Goal: Use online tool/utility: Utilize a website feature to perform a specific function

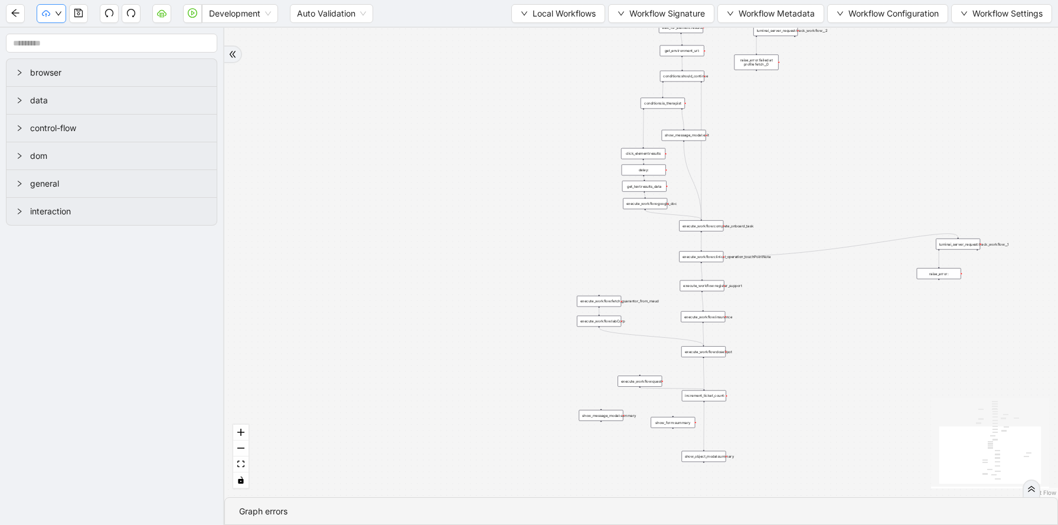
click at [56, 13] on icon "down" at bounding box center [58, 13] width 7 height 7
click at [442, 257] on div "trigger execute_workflow:patient_profile execute_workflow:clinical_profile wait…" at bounding box center [641, 263] width 834 height 470
click at [558, 15] on span "Local Workflows" at bounding box center [564, 13] width 63 height 13
click at [545, 28] on li "Select" at bounding box center [552, 36] width 91 height 19
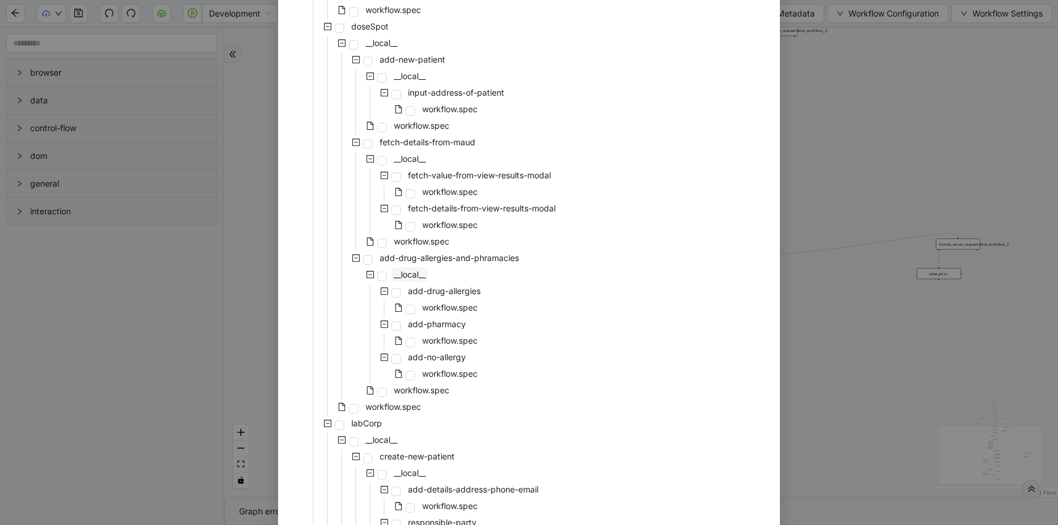
scroll to position [1560, 0]
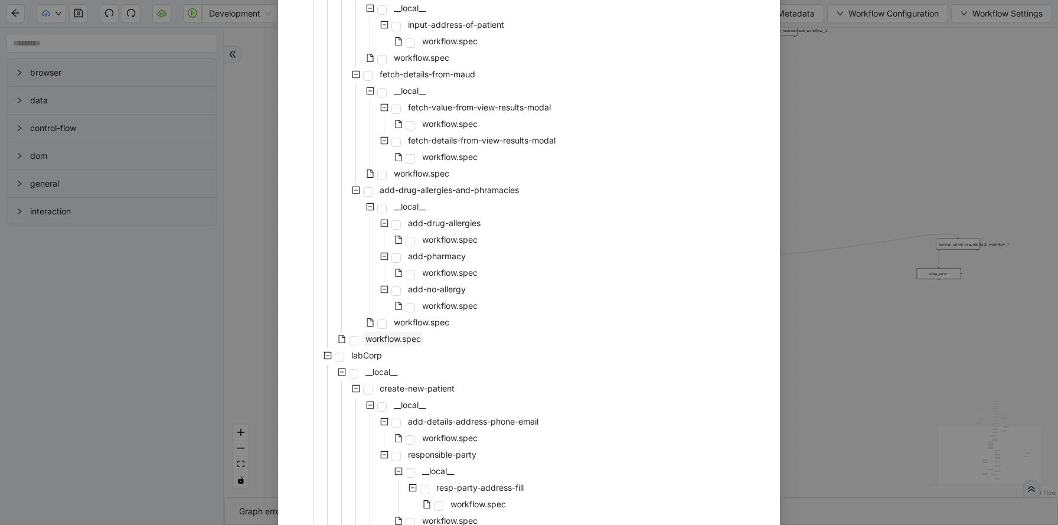
click at [405, 333] on span "workflow.spec" at bounding box center [393, 339] width 60 height 14
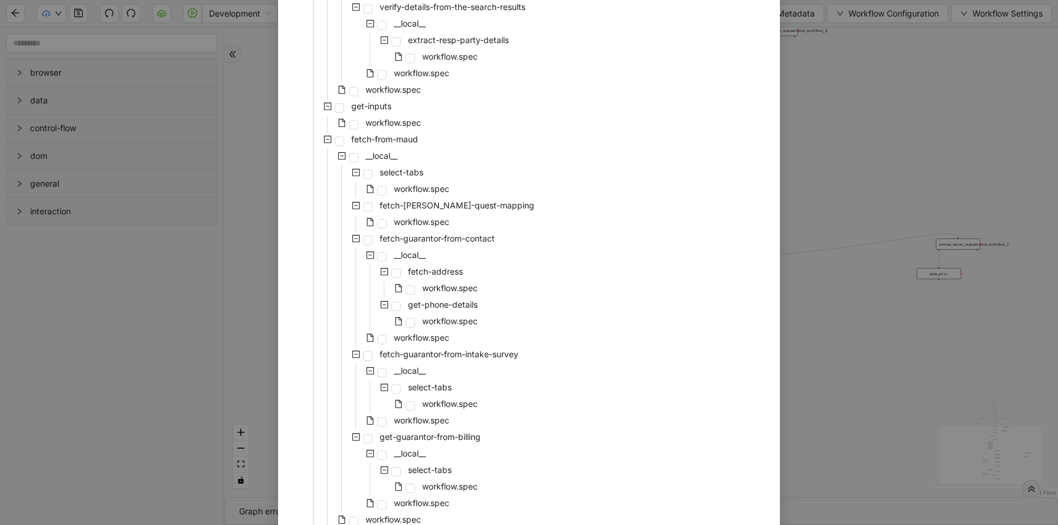
scroll to position [2411, 0]
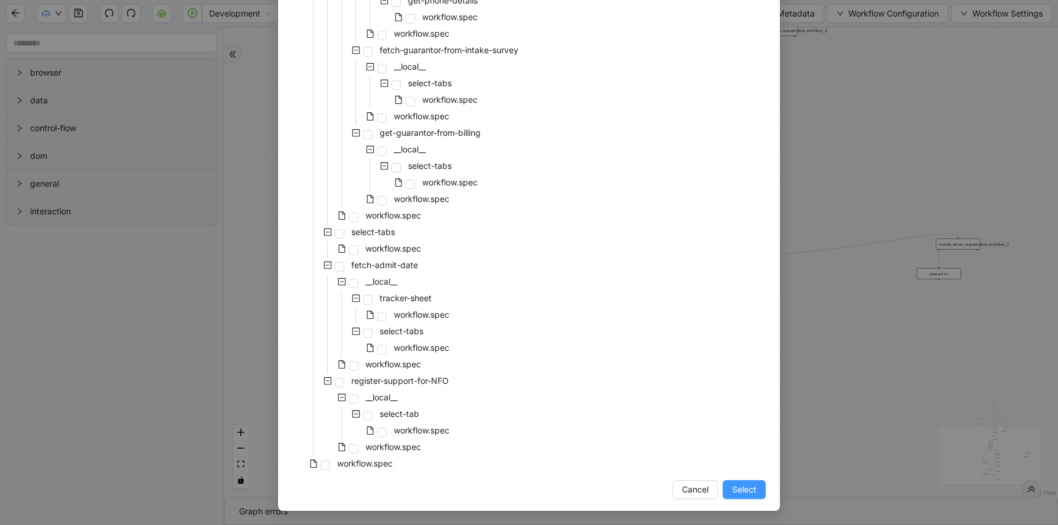
click at [735, 487] on span "Select" at bounding box center [744, 489] width 24 height 13
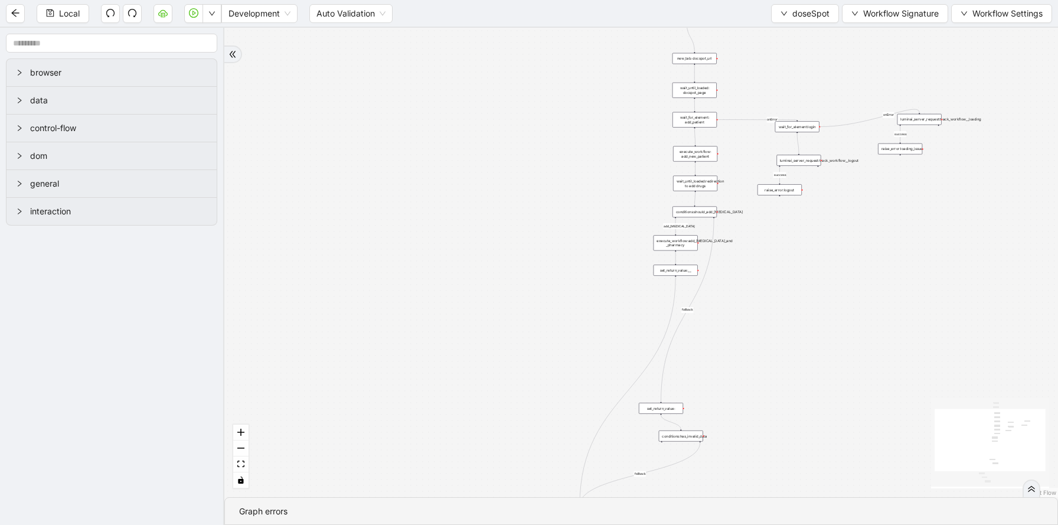
drag, startPoint x: 620, startPoint y: 332, endPoint x: 544, endPoint y: 197, distance: 155.2
click at [544, 199] on div "add_[MEDICAL_DATA] fallback fallback success success onError onError trigger ne…" at bounding box center [641, 263] width 834 height 470
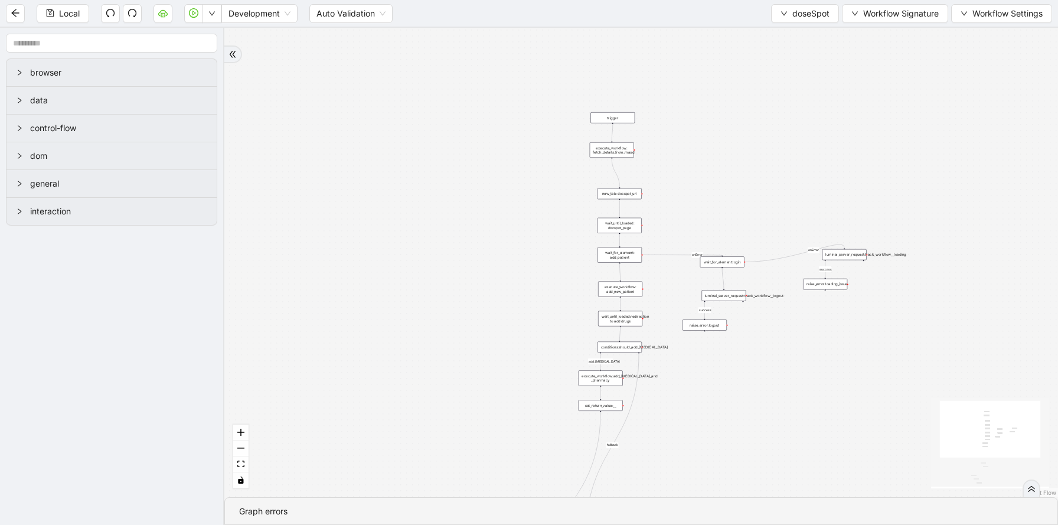
drag, startPoint x: 560, startPoint y: 333, endPoint x: 490, endPoint y: 480, distance: 162.5
click at [490, 480] on div "add_[MEDICAL_DATA] fallback fallback success success onError onError trigger ne…" at bounding box center [641, 263] width 834 height 470
click at [794, 18] on span "doseSpot" at bounding box center [811, 13] width 37 height 13
click at [793, 32] on span "Select" at bounding box center [802, 36] width 49 height 13
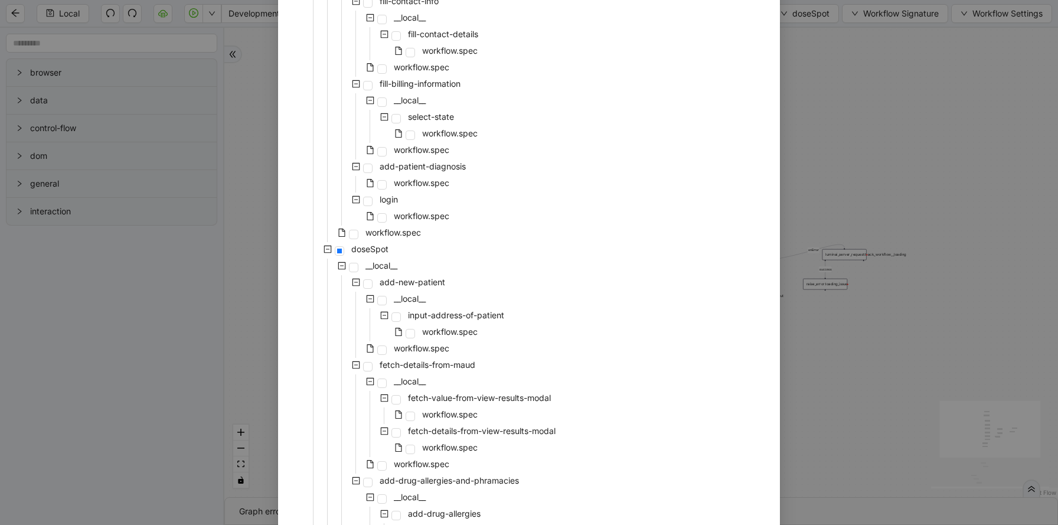
scroll to position [1371, 0]
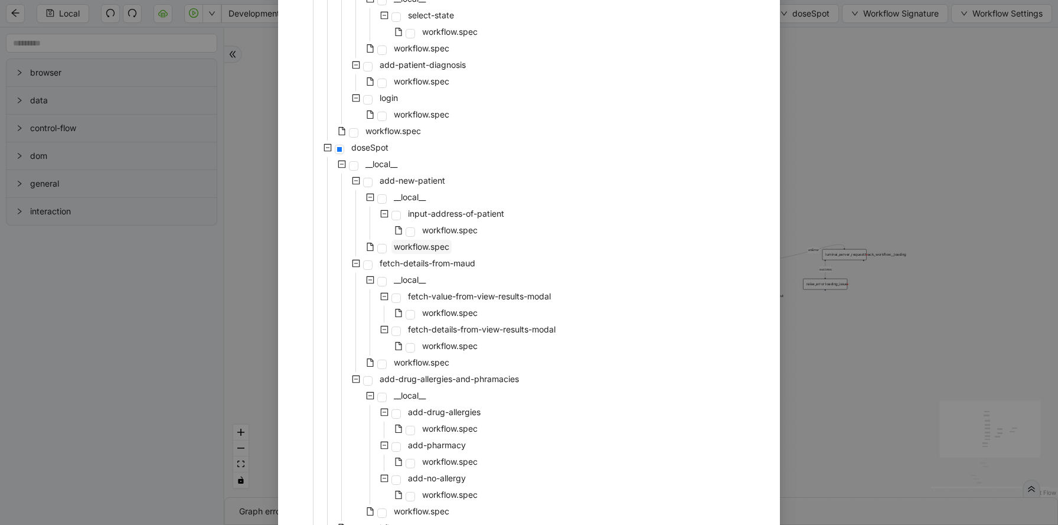
click at [420, 241] on span "workflow.spec" at bounding box center [422, 247] width 60 height 14
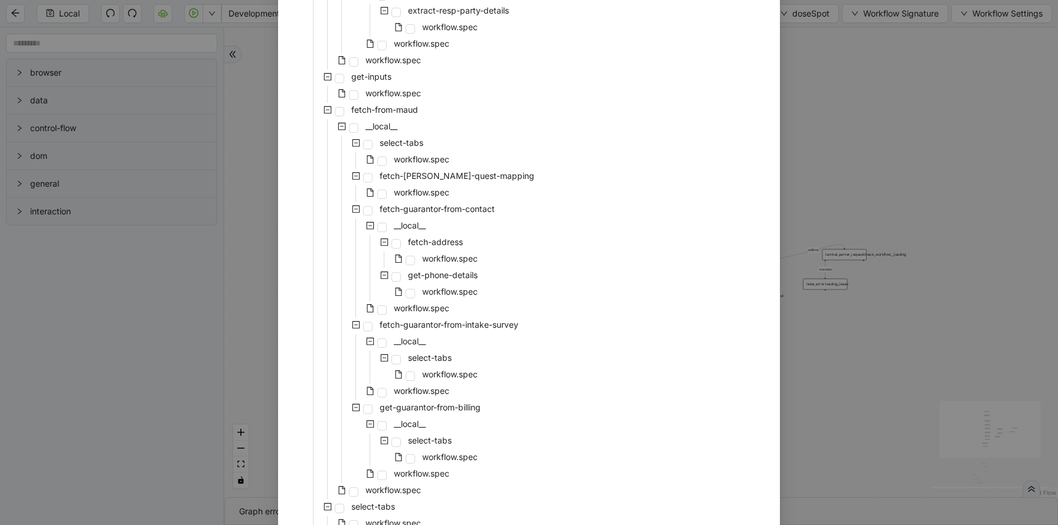
scroll to position [2411, 0]
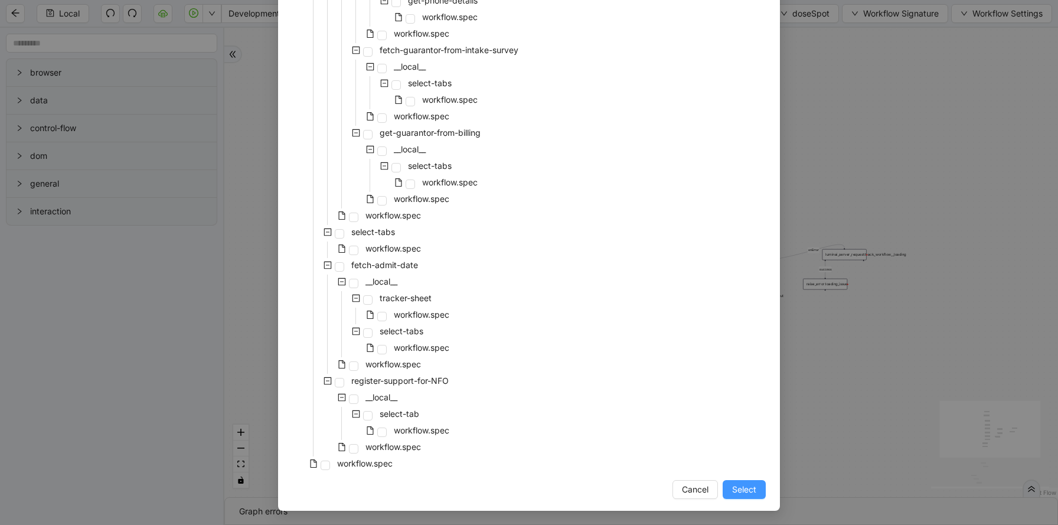
click at [737, 487] on span "Select" at bounding box center [744, 489] width 24 height 13
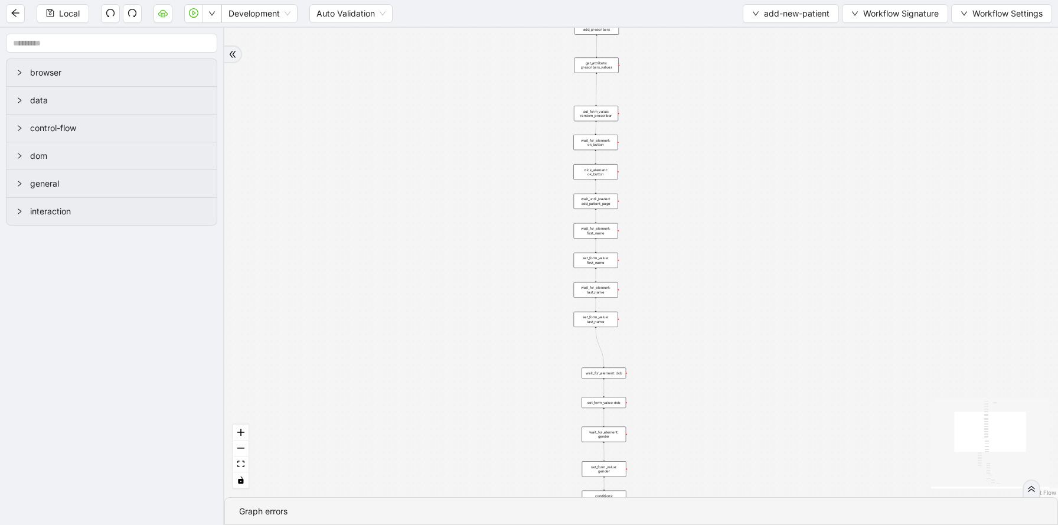
drag, startPoint x: 743, startPoint y: 425, endPoint x: 712, endPoint y: 184, distance: 243.0
click at [712, 184] on div "age_less_than_20 fallback onError onError trigger wait_for_element: add_new_pat…" at bounding box center [641, 263] width 834 height 470
drag, startPoint x: 718, startPoint y: 323, endPoint x: 718, endPoint y: 162, distance: 160.6
click at [718, 162] on div "age_less_than_20 fallback onError onError trigger wait_for_element: add_new_pat…" at bounding box center [641, 263] width 834 height 470
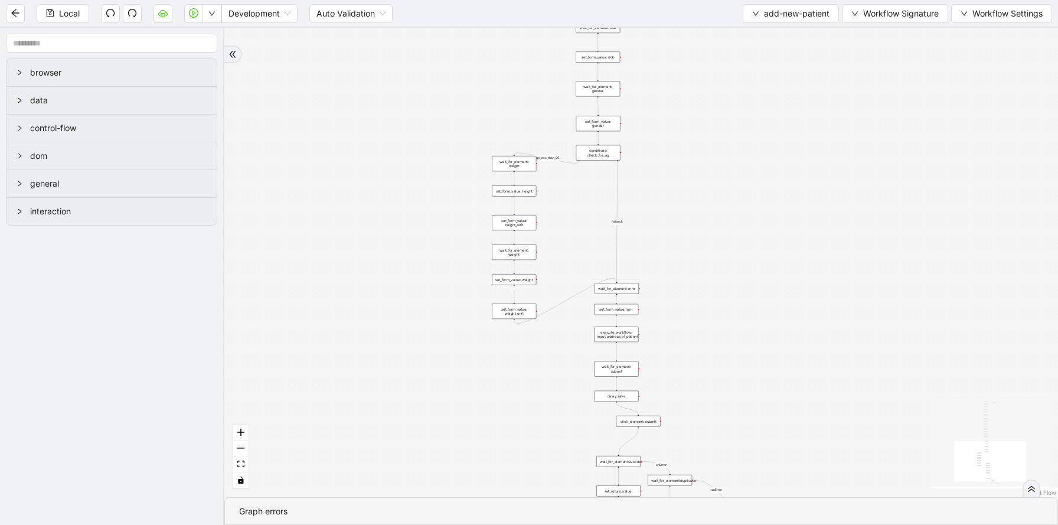
drag, startPoint x: 695, startPoint y: 340, endPoint x: 689, endPoint y: 158, distance: 181.4
click at [690, 158] on div "age_less_than_20 fallback onError onError trigger wait_for_element: add_new_pat…" at bounding box center [641, 263] width 834 height 470
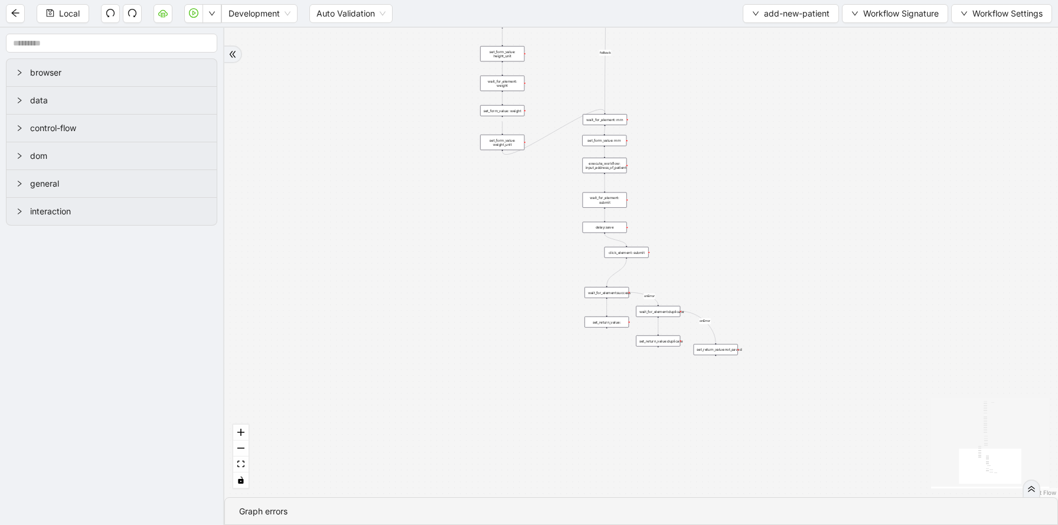
drag, startPoint x: 712, startPoint y: 301, endPoint x: 702, endPoint y: 132, distance: 168.6
click at [702, 132] on div "age_less_than_20 fallback onError onError trigger wait_for_element: add_new_pat…" at bounding box center [641, 263] width 834 height 470
click at [773, 13] on span "add-new-patient" at bounding box center [797, 13] width 66 height 13
click at [770, 39] on span "Select" at bounding box center [788, 36] width 77 height 13
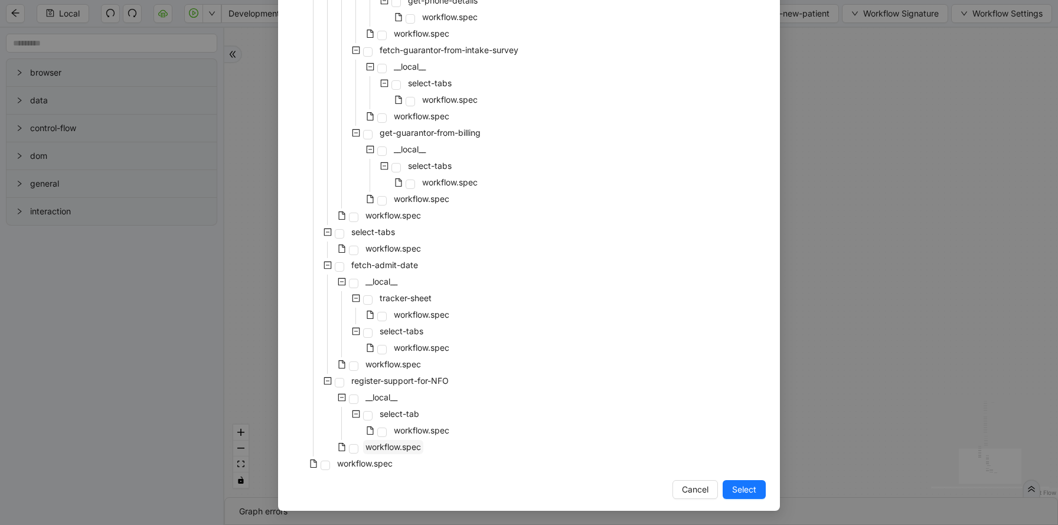
click at [388, 448] on span "workflow.spec" at bounding box center [394, 447] width 56 height 10
click at [739, 488] on span "Select" at bounding box center [744, 489] width 24 height 13
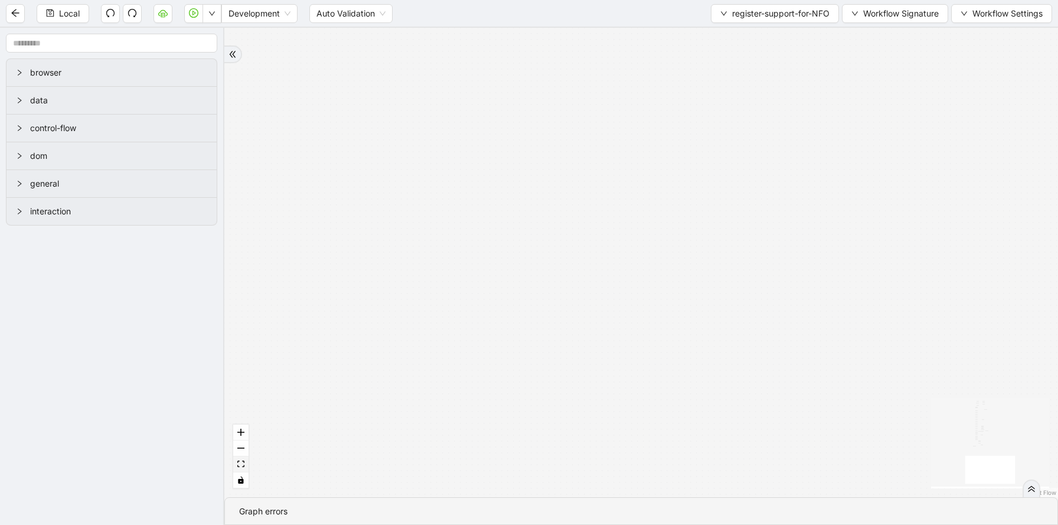
click at [239, 469] on button "fit view" at bounding box center [240, 465] width 15 height 16
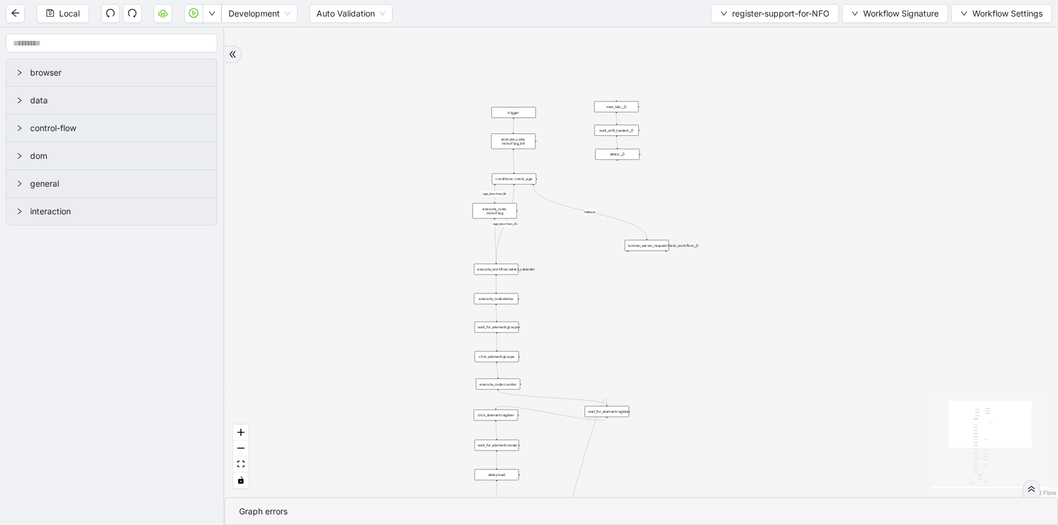
drag, startPoint x: 780, startPoint y: 158, endPoint x: 704, endPoint y: 376, distance: 231.2
click at [704, 376] on div "loopFrom fallback age_less than_18 no supports fallback age_less than_25 onErro…" at bounding box center [641, 263] width 834 height 470
click at [654, 243] on div "luminai_server_request:track_workflow__0" at bounding box center [647, 245] width 44 height 11
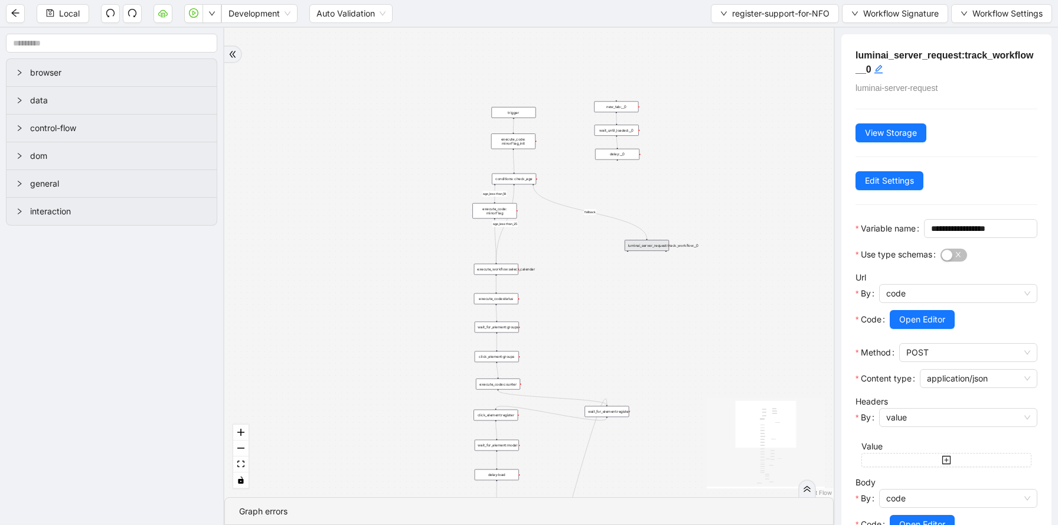
click at [518, 181] on div "conditions: check_age" at bounding box center [514, 179] width 44 height 11
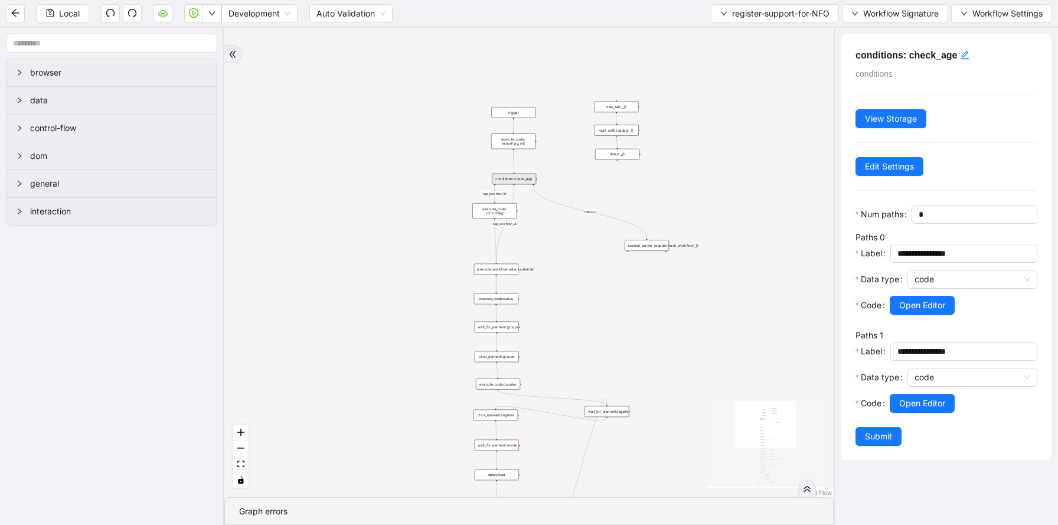
click at [651, 245] on div "luminai_server_request:track_workflow__0" at bounding box center [647, 245] width 44 height 11
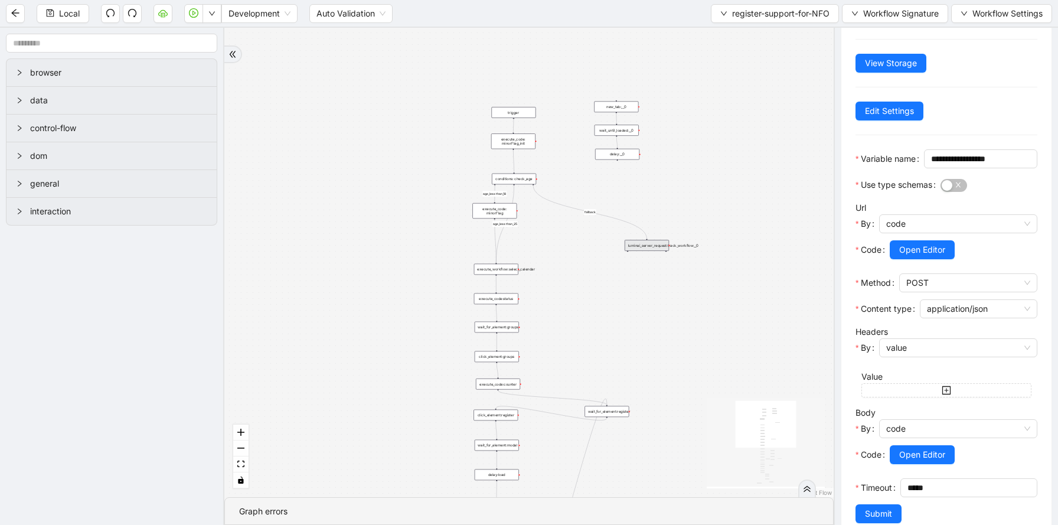
scroll to position [113, 0]
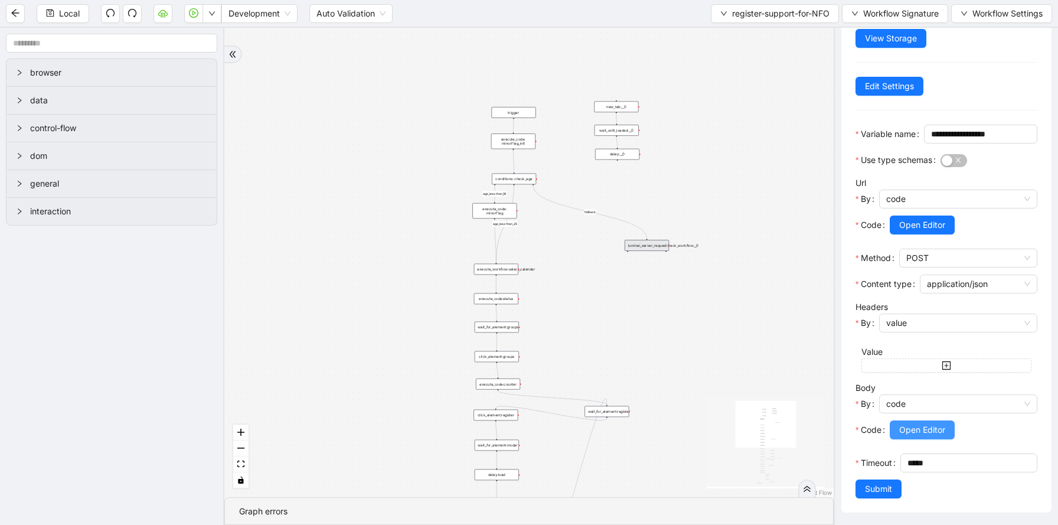
click at [908, 428] on span "Open Editor" at bounding box center [922, 429] width 46 height 13
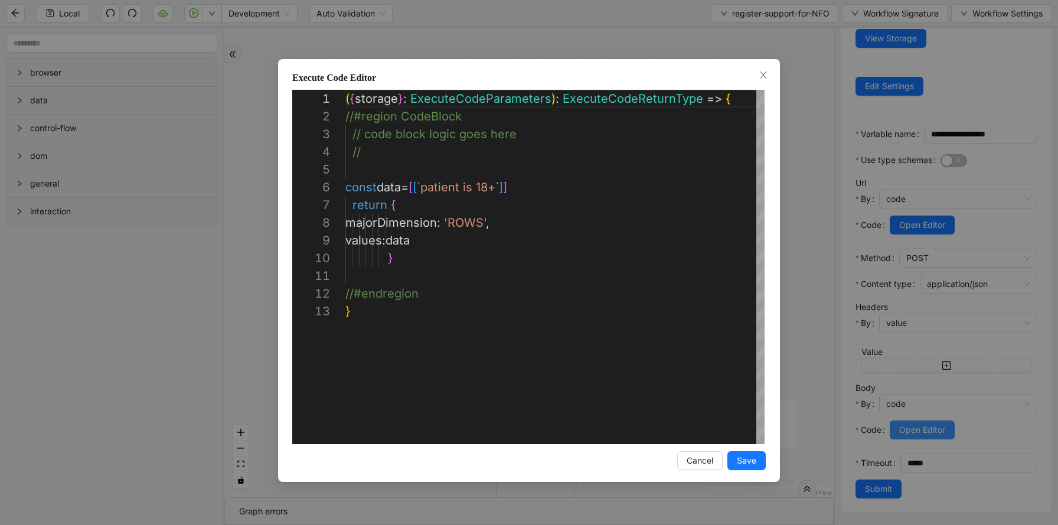
scroll to position [177, 0]
click at [811, 164] on div "**********" at bounding box center [529, 262] width 1058 height 525
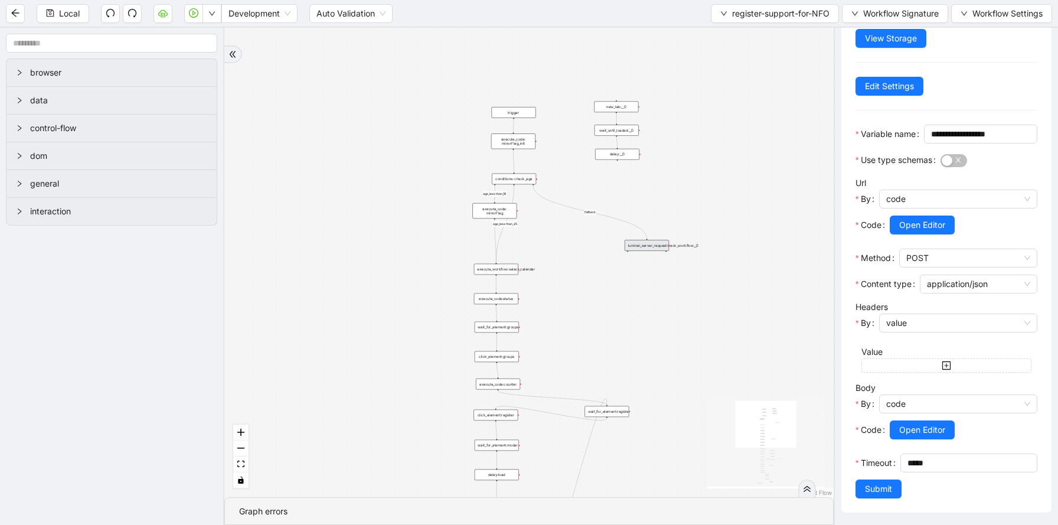
click at [524, 178] on div "conditions: check_age" at bounding box center [514, 179] width 44 height 11
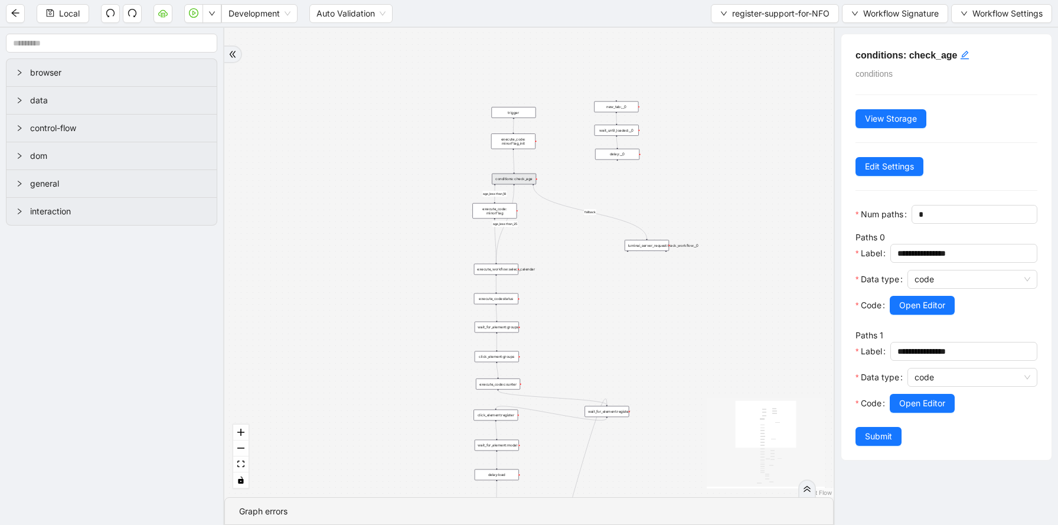
scroll to position [0, 0]
click at [506, 207] on div "execute_code: minorFlag" at bounding box center [494, 210] width 44 height 15
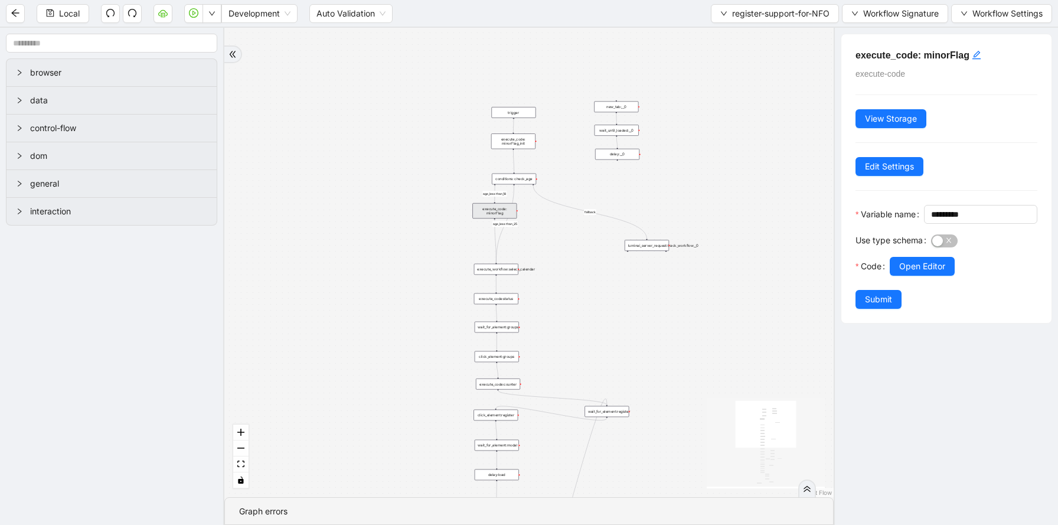
click at [668, 249] on div "luminai_server_request:track_workflow__0" at bounding box center [647, 245] width 44 height 11
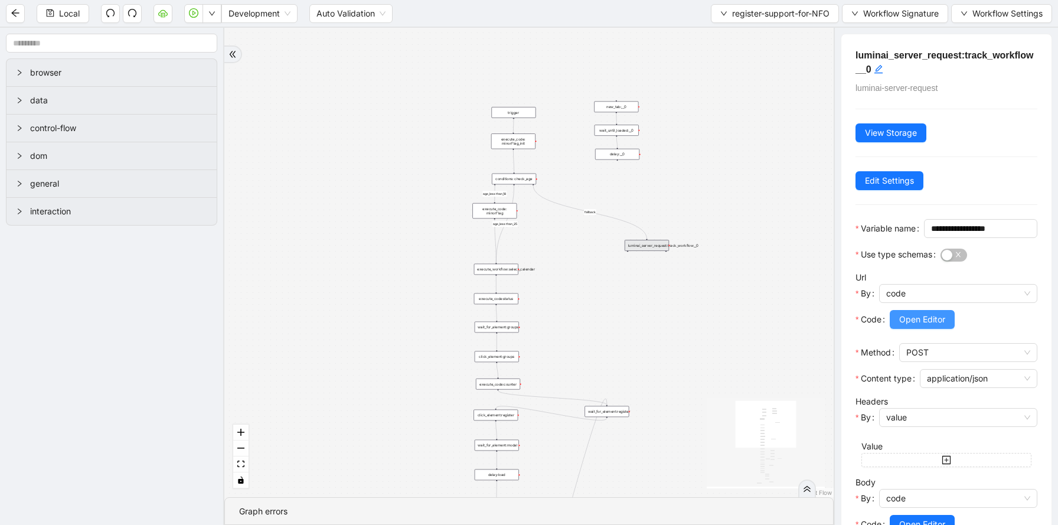
click at [920, 326] on span "Open Editor" at bounding box center [922, 319] width 46 height 13
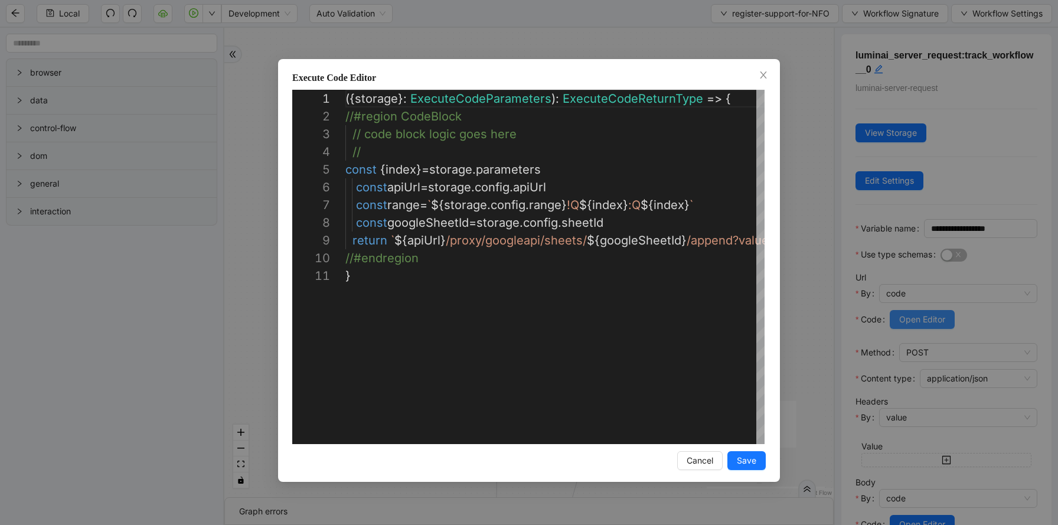
scroll to position [177, 0]
click at [803, 144] on div "**********" at bounding box center [529, 262] width 1058 height 525
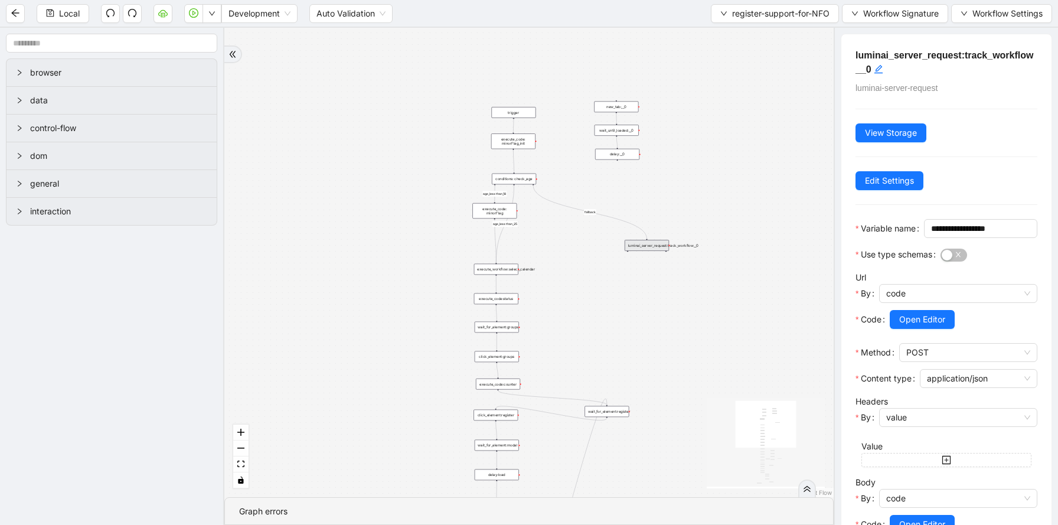
click at [518, 178] on div "conditions: check_age" at bounding box center [514, 179] width 44 height 11
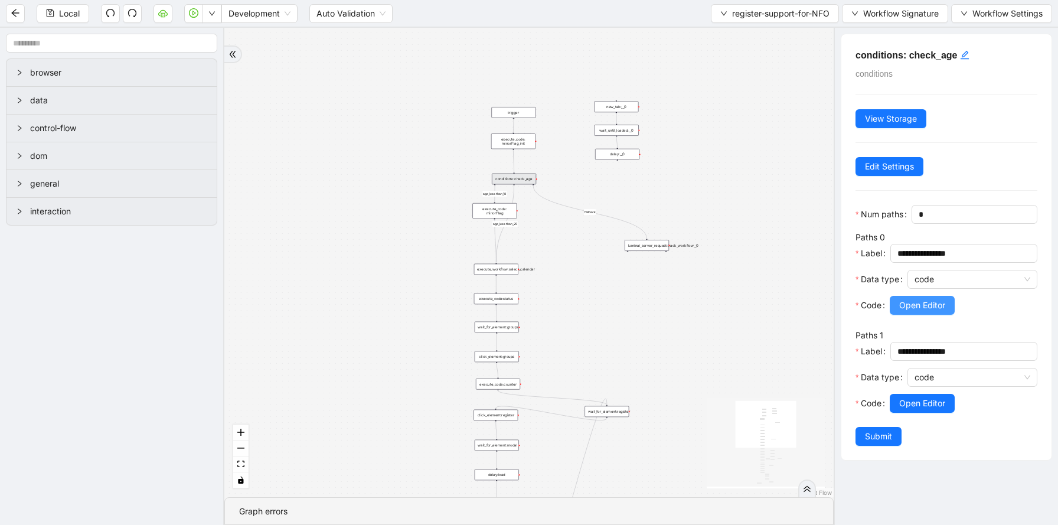
click at [921, 300] on span "Open Editor" at bounding box center [922, 305] width 46 height 13
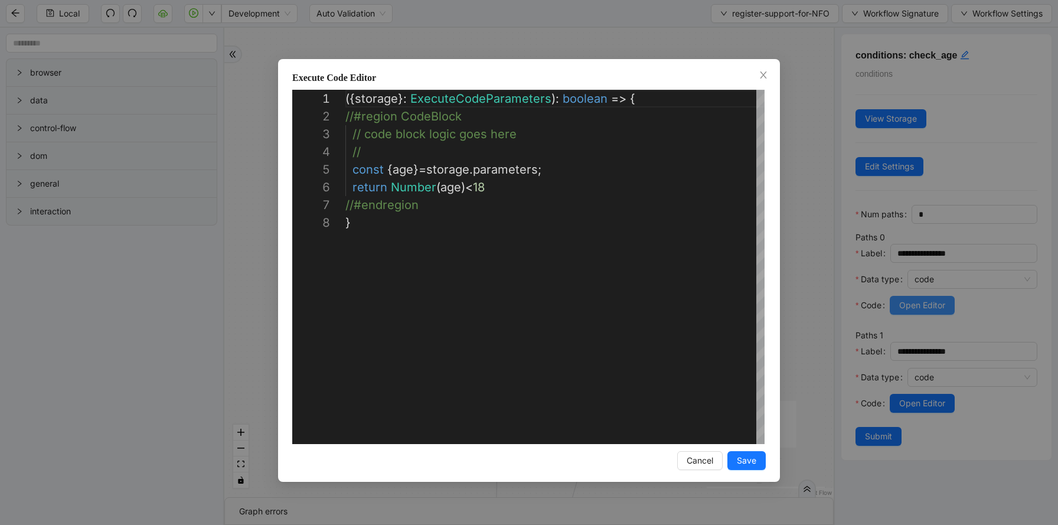
scroll to position [124, 0]
click at [837, 165] on div "**********" at bounding box center [529, 262] width 1058 height 525
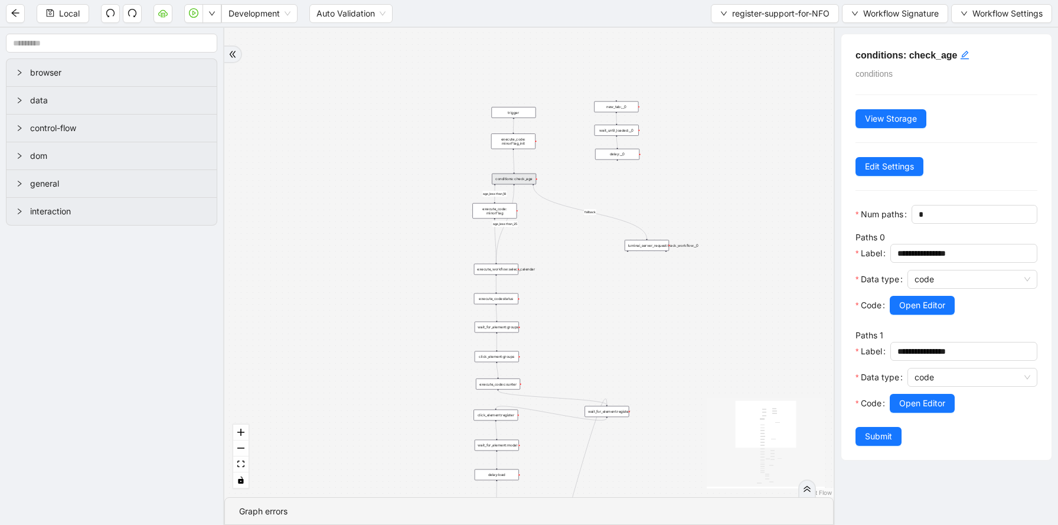
click at [527, 180] on div "conditions: check_age" at bounding box center [514, 179] width 44 height 11
click at [911, 404] on span "Open Editor" at bounding box center [922, 403] width 46 height 13
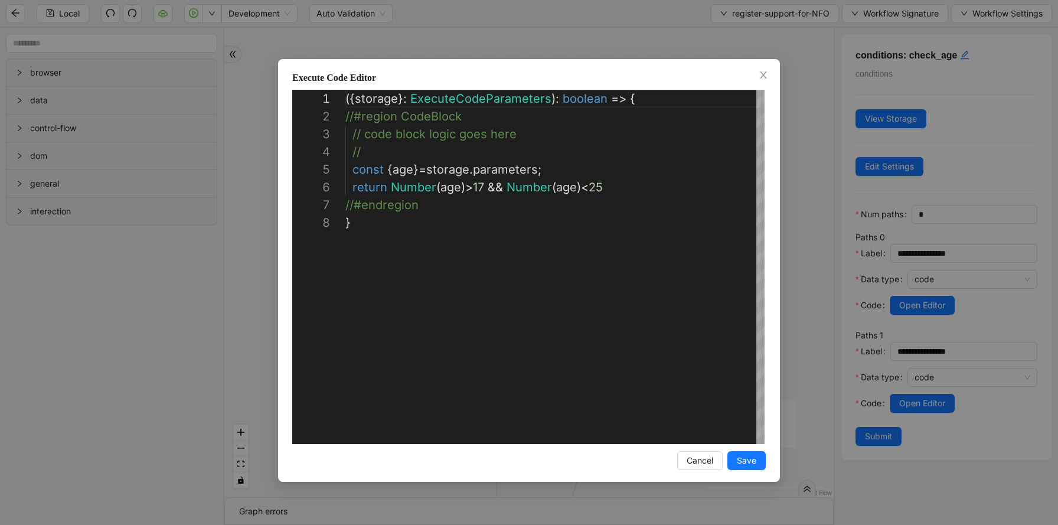
click at [818, 71] on div "**********" at bounding box center [529, 262] width 1058 height 525
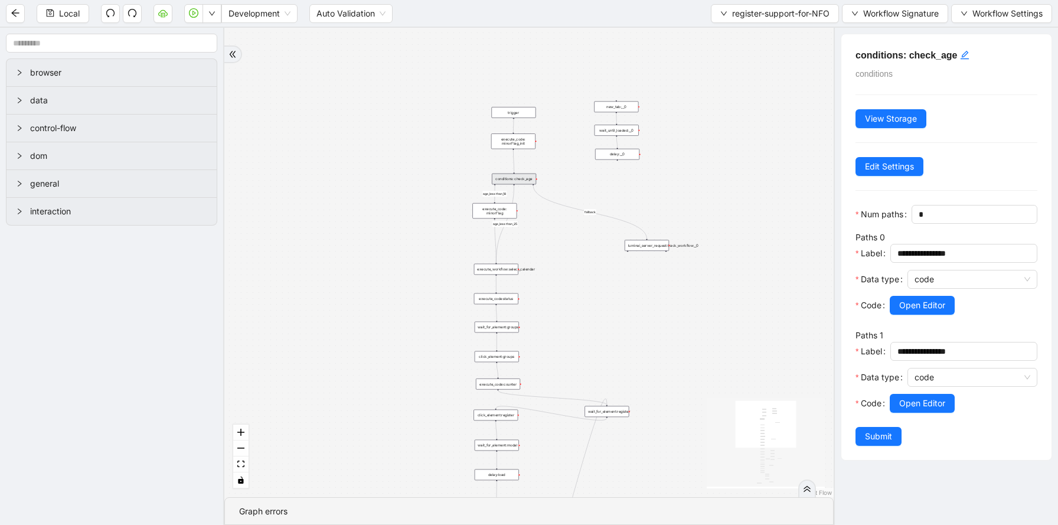
click at [647, 246] on div "luminai_server_request:track_workflow__0" at bounding box center [647, 245] width 44 height 11
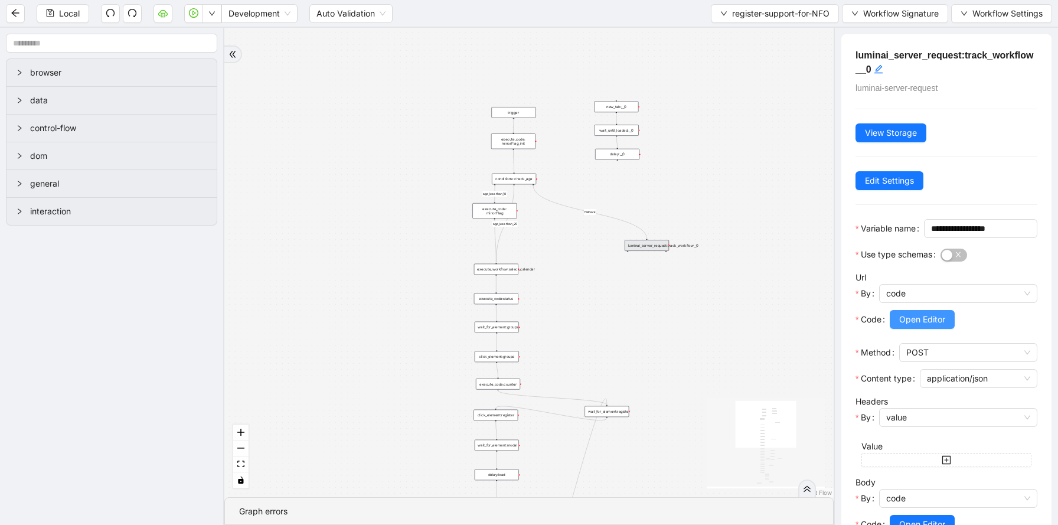
click at [910, 326] on span "Open Editor" at bounding box center [922, 319] width 46 height 13
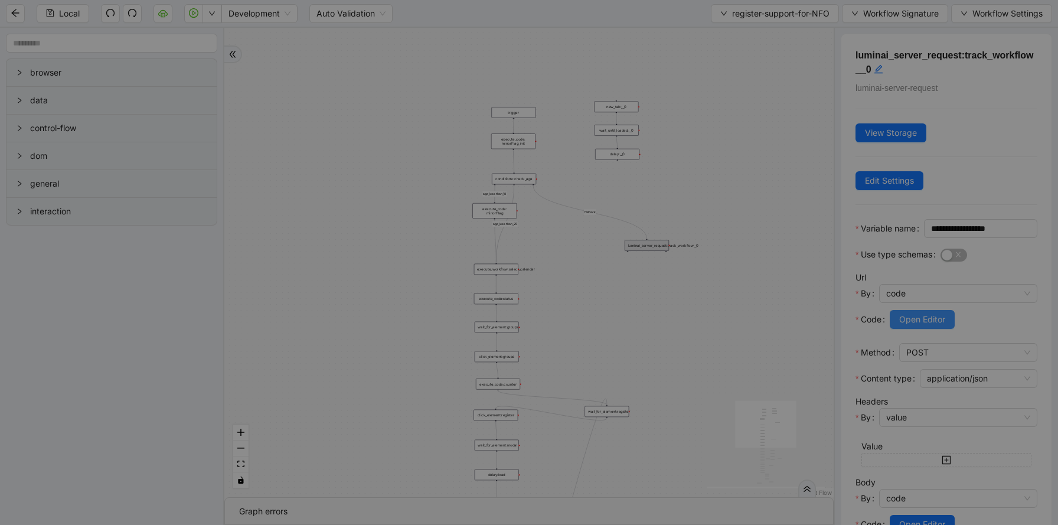
scroll to position [177, 0]
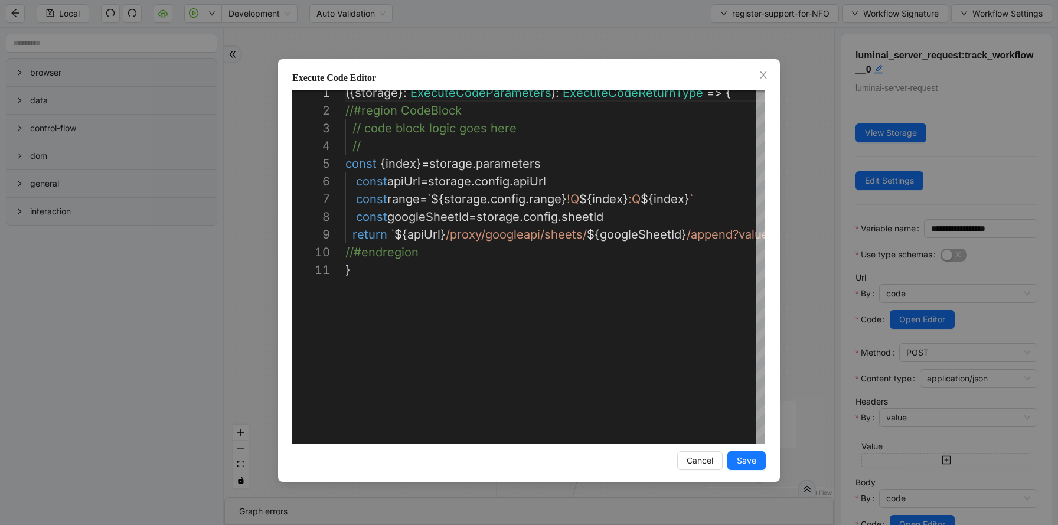
click at [804, 171] on div "**********" at bounding box center [529, 262] width 1058 height 525
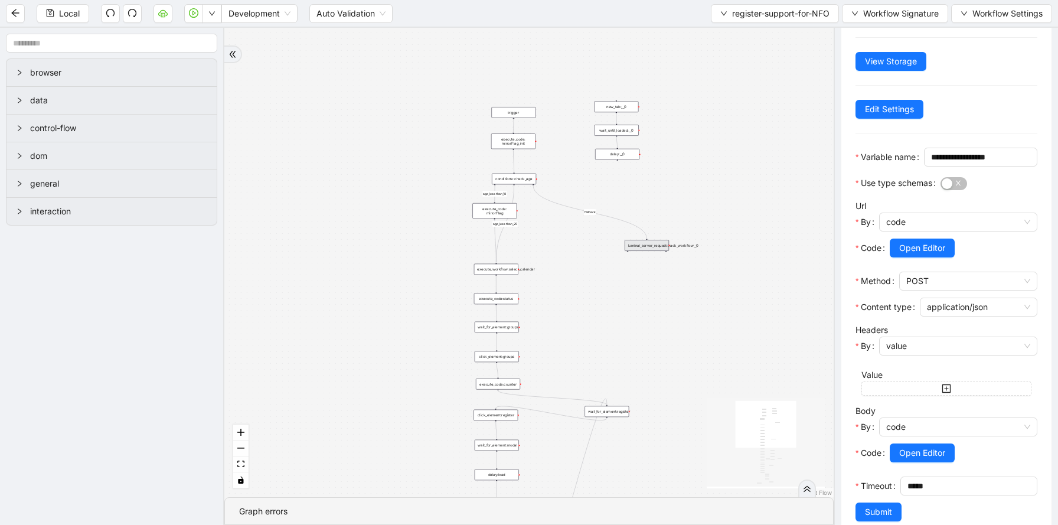
scroll to position [103, 0]
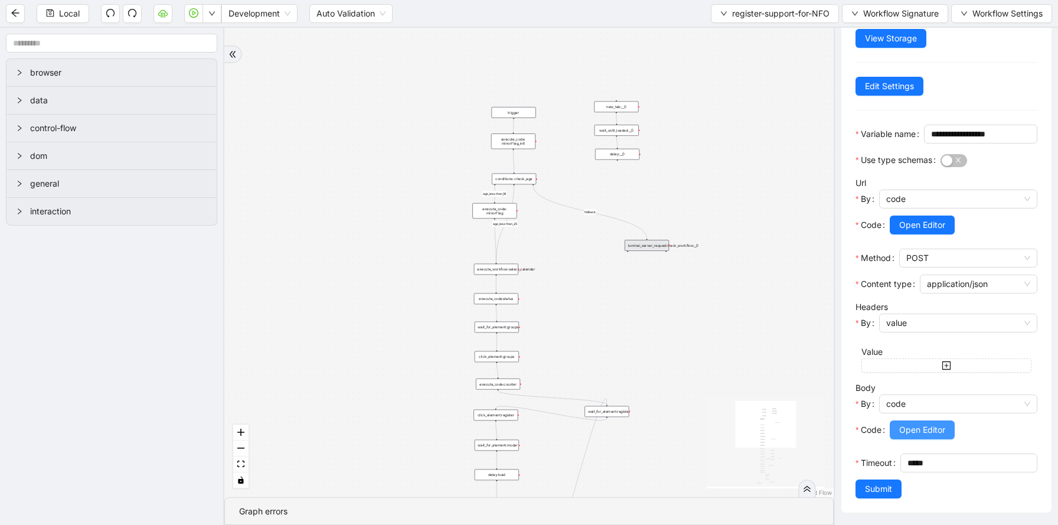
click at [922, 436] on span "Open Editor" at bounding box center [922, 429] width 46 height 13
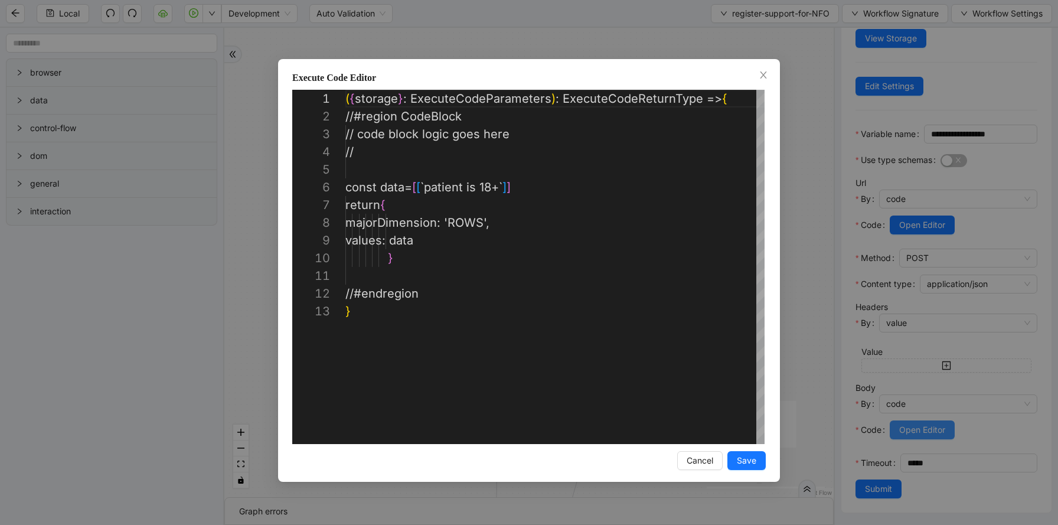
scroll to position [177, 0]
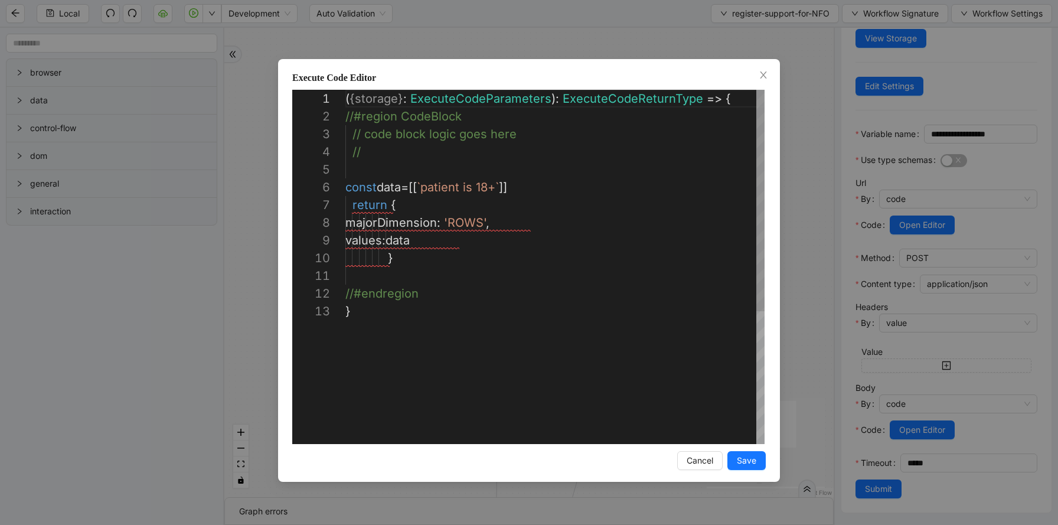
click at [494, 187] on div "( { storage } : ExecuteCodeParameters ): ExecuteCodeReturnType => { //#region C…" at bounding box center [554, 373] width 419 height 567
type textarea "**********"
click at [741, 459] on span "Save" at bounding box center [746, 460] width 19 height 13
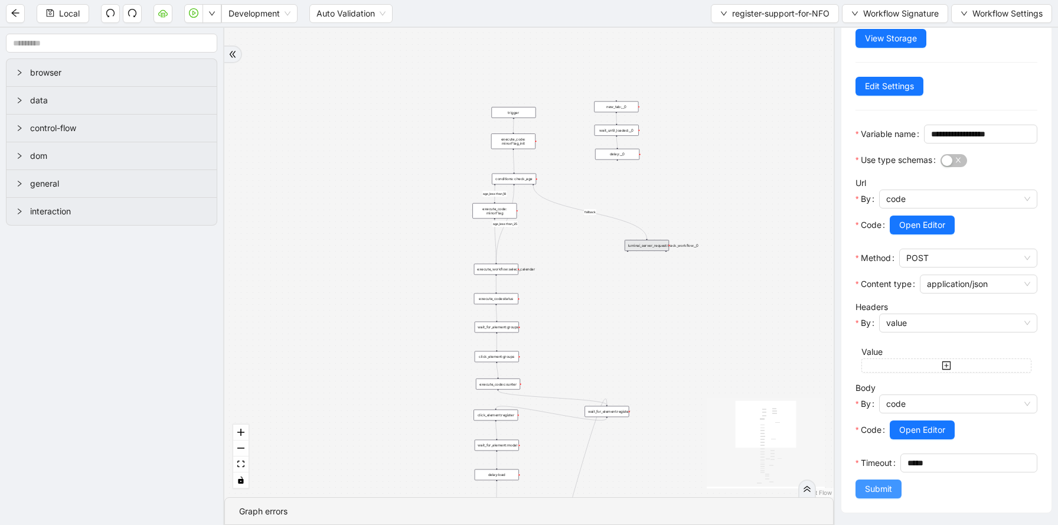
click at [870, 495] on span "Submit" at bounding box center [878, 489] width 27 height 13
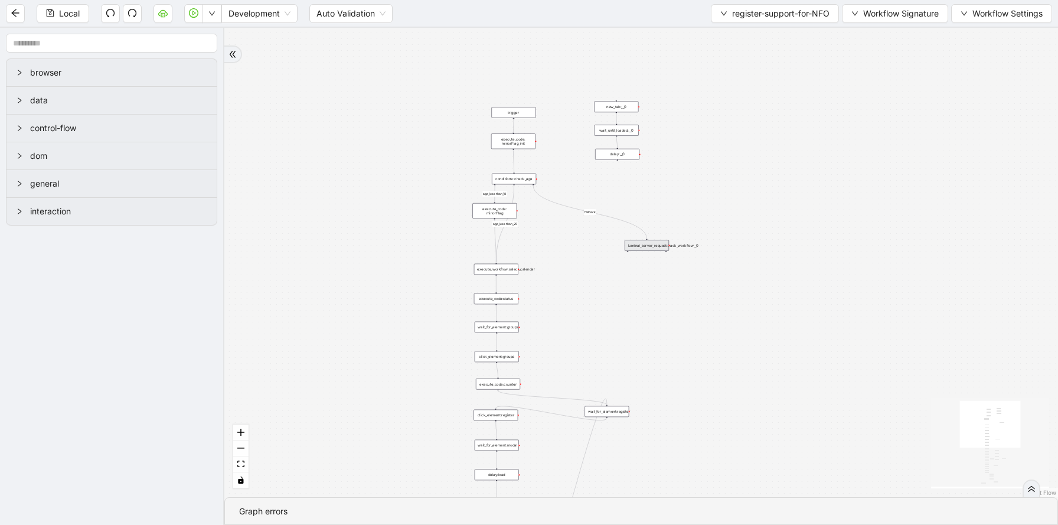
scroll to position [0, 0]
click at [747, 12] on span "register-support-for-NFO" at bounding box center [780, 13] width 97 height 13
click at [745, 27] on li "Select" at bounding box center [772, 36] width 125 height 19
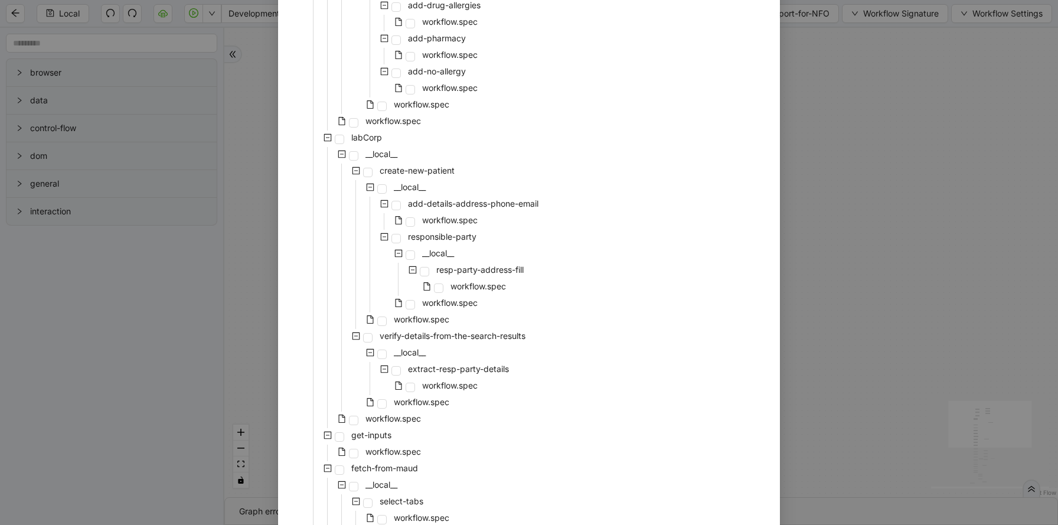
scroll to position [2411, 0]
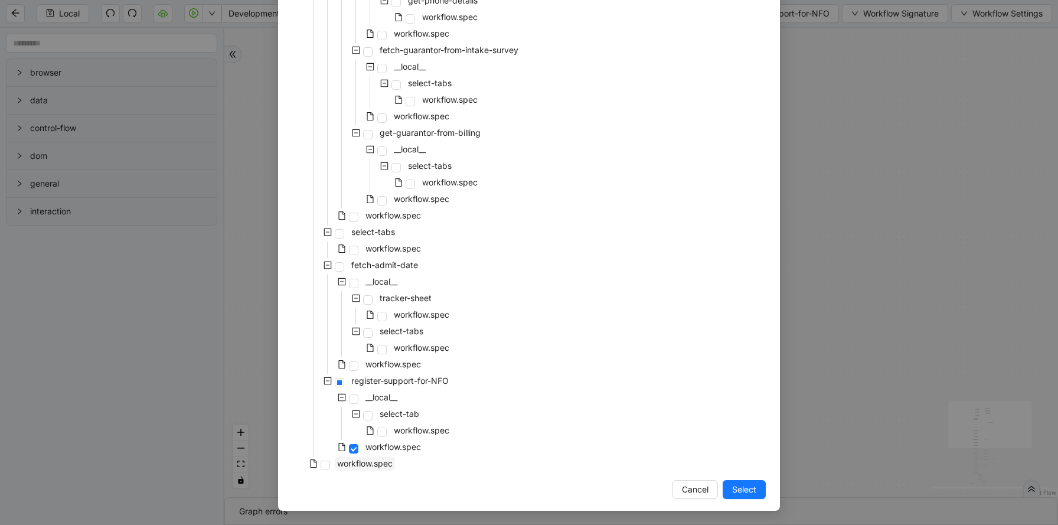
click at [350, 464] on span "workflow.spec" at bounding box center [365, 463] width 56 height 10
click at [751, 487] on span "Select" at bounding box center [744, 489] width 24 height 13
click at [833, 328] on div "loopFrom fallback age_less than_18 no supports fallback age_less than_25 onErro…" at bounding box center [641, 263] width 834 height 470
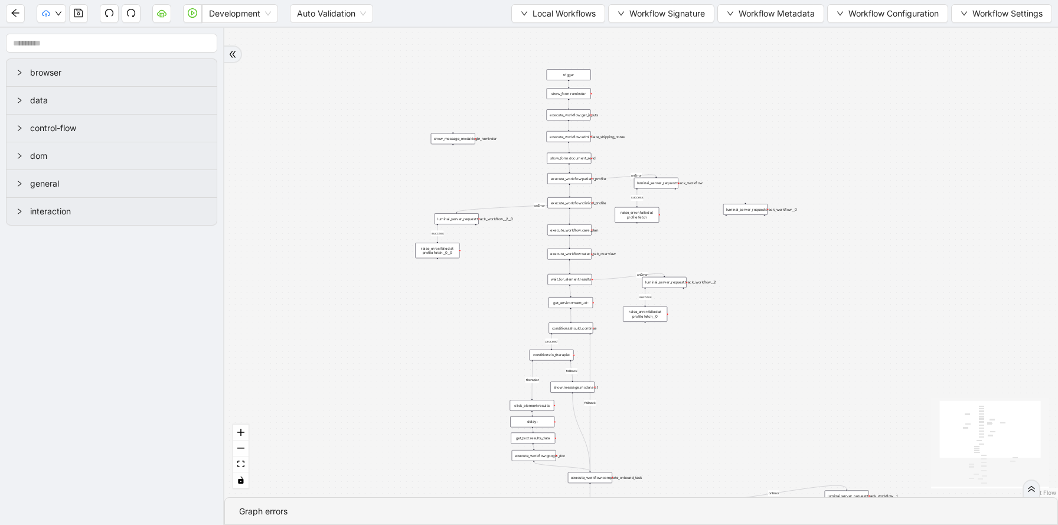
click at [366, 155] on div "fallback fallback proceed therapist success success success success onError onE…" at bounding box center [641, 263] width 834 height 470
click at [56, 35] on span "Dev: Update Needed" at bounding box center [89, 36] width 86 height 13
click at [63, 60] on span "Prod: Update Needed" at bounding box center [89, 55] width 86 height 13
